Goal: Transaction & Acquisition: Obtain resource

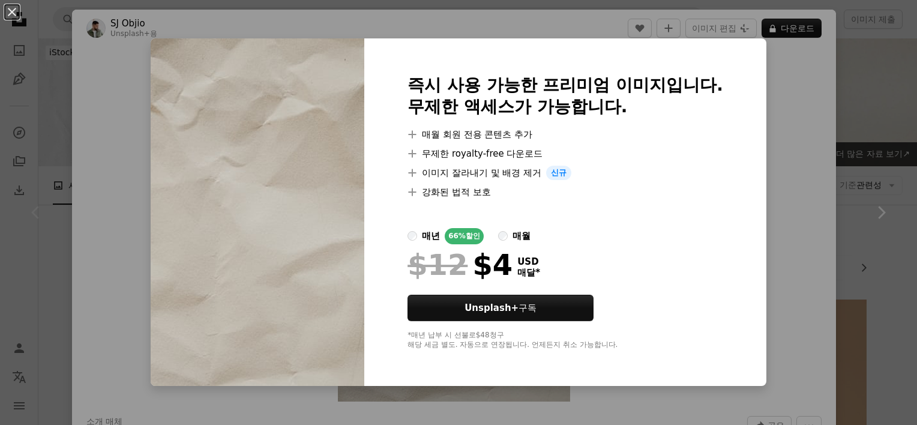
scroll to position [162, 0]
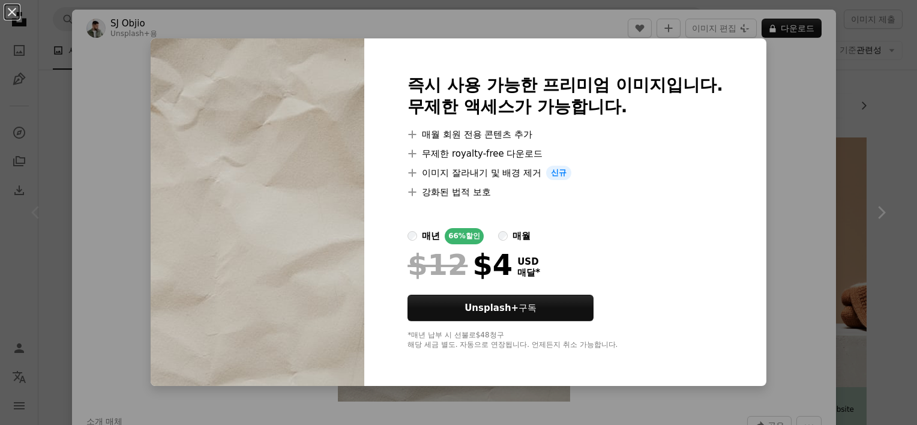
click at [762, 118] on div "An X shape 즉시 사용 가능한 프리미엄 이미지입니다. 무제한 액세스가 가능합니다. A plus sign 매월 회원 전용 콘텐츠 추가 A…" at bounding box center [458, 212] width 917 height 425
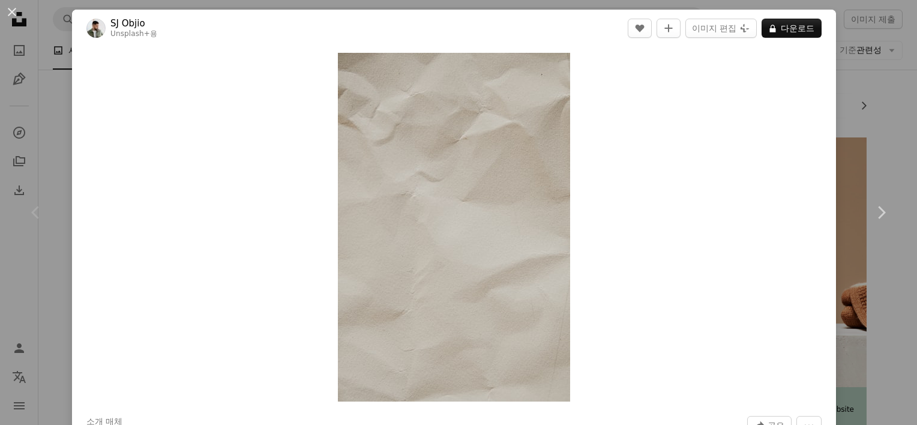
click at [620, 158] on div "Zoom in" at bounding box center [454, 227] width 764 height 361
click at [487, 234] on img "이 이미지 확대" at bounding box center [454, 227] width 232 height 349
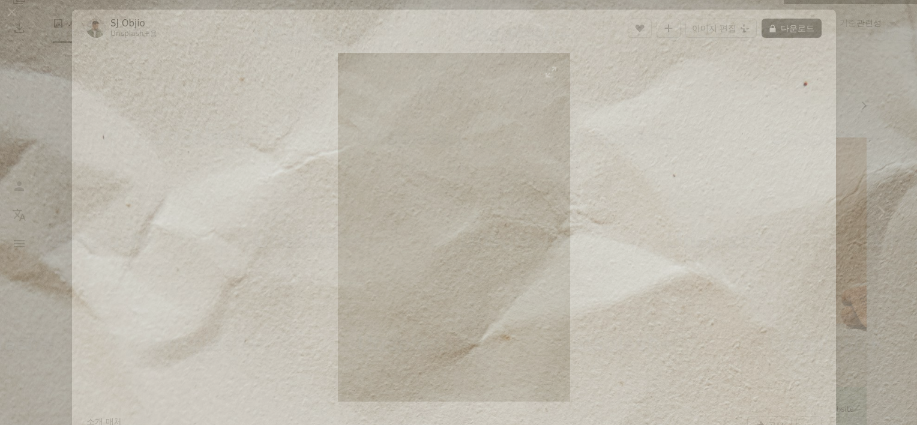
scroll to position [462, 0]
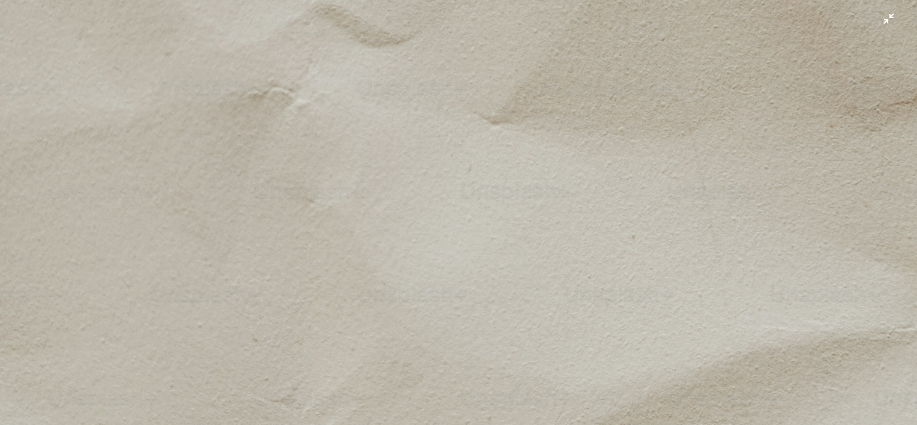
click at [505, 199] on img "이 이미지 축소" at bounding box center [458, 226] width 918 height 1377
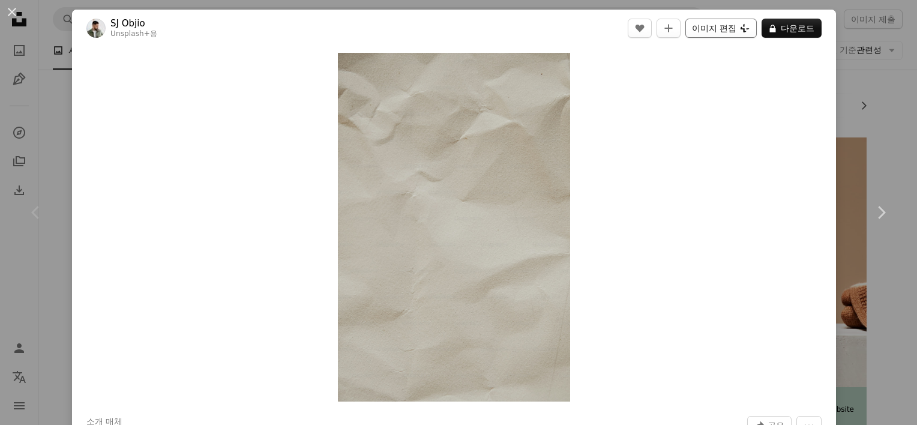
click at [717, 29] on button "이미지 편집 Plus sign for Unsplash+" at bounding box center [720, 28] width 71 height 19
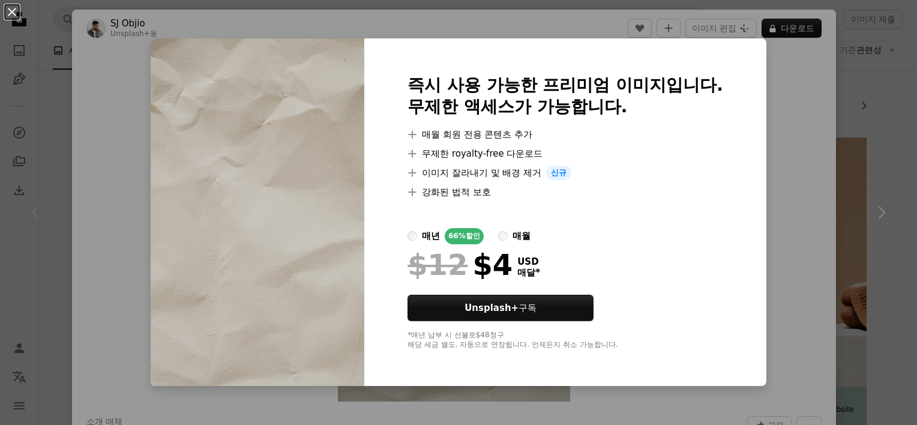
click at [771, 133] on div "An X shape 즉시 사용 가능한 프리미엄 이미지입니다. 무제한 액세스가 가능합니다. A plus sign 매월 회원 전용 콘텐츠 추가 A…" at bounding box center [458, 212] width 917 height 425
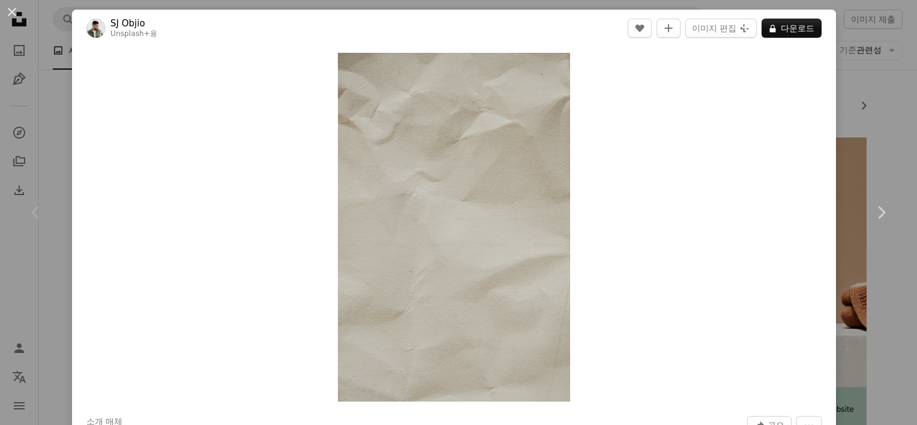
click at [675, 85] on div "Zoom in" at bounding box center [454, 227] width 764 height 361
